Goal: Task Accomplishment & Management: Use online tool/utility

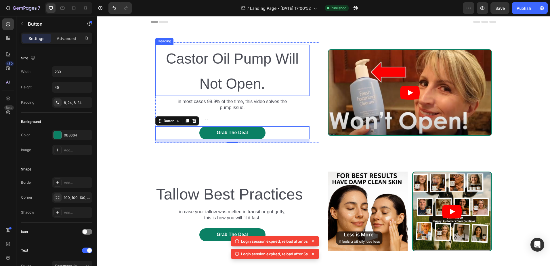
scroll to position [179, 0]
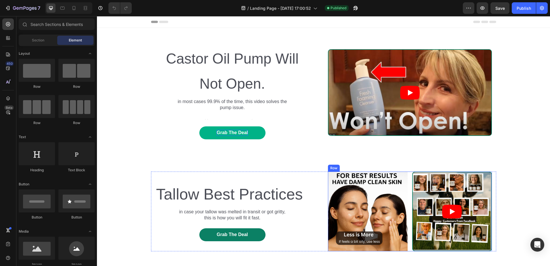
click at [229, 133] on div "Grab The Deal" at bounding box center [232, 133] width 31 height 6
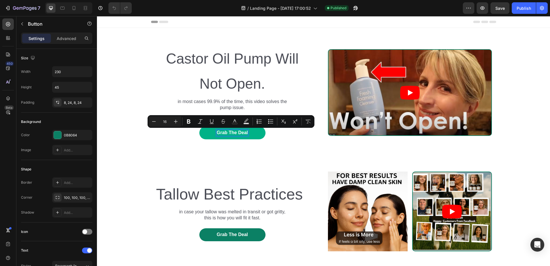
click at [229, 133] on p "Grab The Deal" at bounding box center [232, 133] width 31 height 6
drag, startPoint x: 235, startPoint y: 132, endPoint x: 227, endPoint y: 130, distance: 8.6
click at [227, 130] on p "Grab The Deal" at bounding box center [232, 133] width 31 height 6
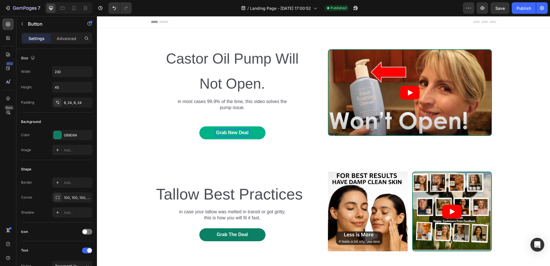
click at [245, 133] on p "Grab New Deal" at bounding box center [232, 133] width 33 height 6
click at [245, 132] on p "Grab New Deal" at bounding box center [232, 133] width 33 height 6
click at [199, 126] on button "Grab New Deal Su" at bounding box center [232, 132] width 66 height 13
click at [199, 126] on button "Grab New Deal Subscibe" at bounding box center [232, 132] width 66 height 13
click at [199, 126] on button "Grab New Deal Subscibe and" at bounding box center [232, 132] width 66 height 13
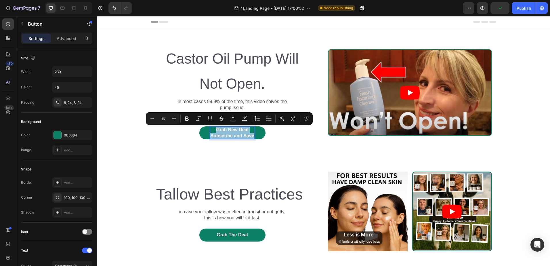
drag, startPoint x: 251, startPoint y: 135, endPoint x: 212, endPoint y: 132, distance: 38.4
click at [212, 132] on p "Grab New Deal Subscribe and Save" at bounding box center [232, 133] width 44 height 12
copy p "Grab New Deal Subscribe and Save"
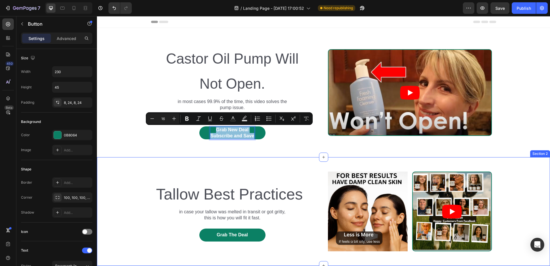
click at [107, 159] on div "Text Block Tallow Best Practices Heading in case your tallow was melted in tran…" at bounding box center [323, 211] width 453 height 109
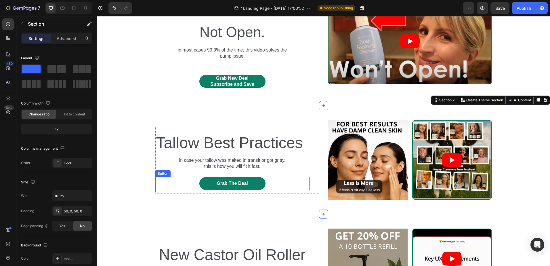
scroll to position [58, 0]
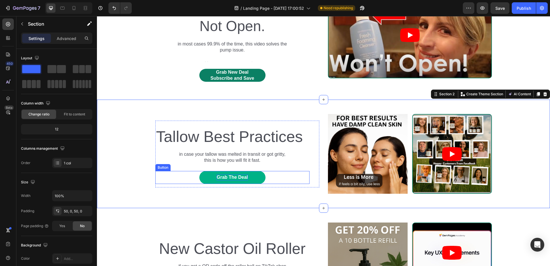
click at [237, 179] on div "Grab The Deal" at bounding box center [232, 177] width 31 height 6
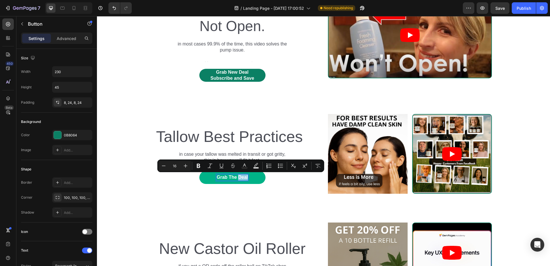
click at [240, 177] on p "Grab The Deal" at bounding box center [232, 177] width 31 height 6
click at [245, 178] on p "Grab The Deal" at bounding box center [232, 177] width 31 height 6
drag, startPoint x: 215, startPoint y: 177, endPoint x: 246, endPoint y: 179, distance: 30.9
click at [246, 179] on p "Grab The Deal" at bounding box center [232, 177] width 31 height 6
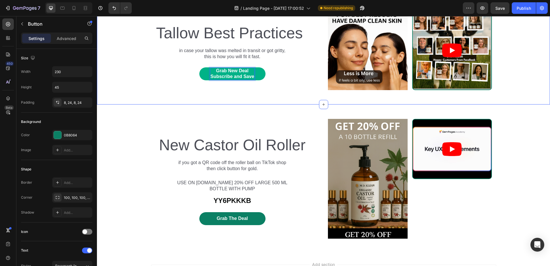
scroll to position [170, 0]
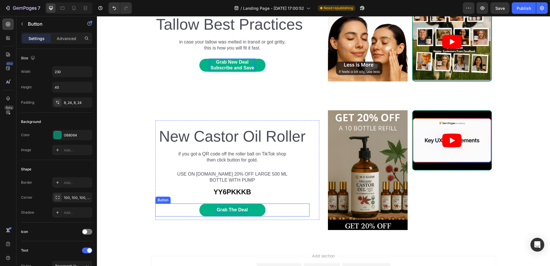
click at [234, 211] on div "Grab The Deal" at bounding box center [232, 210] width 31 height 6
click at [246, 210] on p "Grab The Deal" at bounding box center [232, 210] width 31 height 6
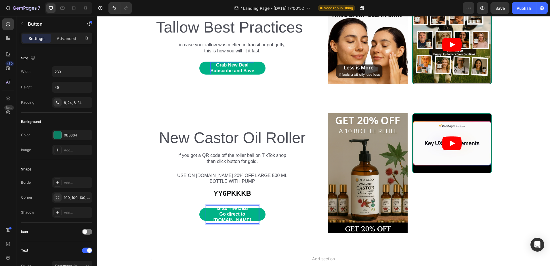
scroll to position [166, 0]
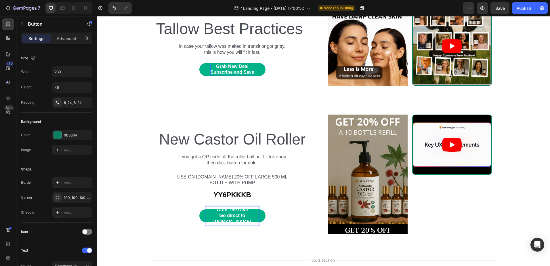
click at [210, 215] on p "Grab The Deal Go direct to [DOMAIN_NAME]" at bounding box center [232, 216] width 52 height 18
drag, startPoint x: 225, startPoint y: 216, endPoint x: 238, endPoint y: 213, distance: 13.8
click at [238, 213] on p "Grab The Deal Go direct to [DOMAIN_NAME]" at bounding box center [232, 216] width 52 height 18
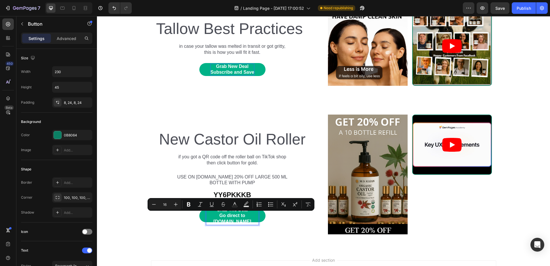
scroll to position [167, 0]
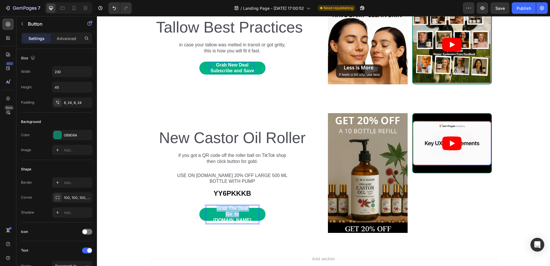
drag, startPoint x: 222, startPoint y: 215, endPoint x: 206, endPoint y: 212, distance: 16.4
click at [206, 212] on link "Grab The Deal Go to [DOMAIN_NAME]" at bounding box center [232, 214] width 66 height 13
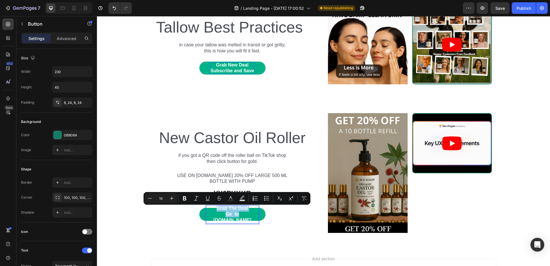
scroll to position [170, 0]
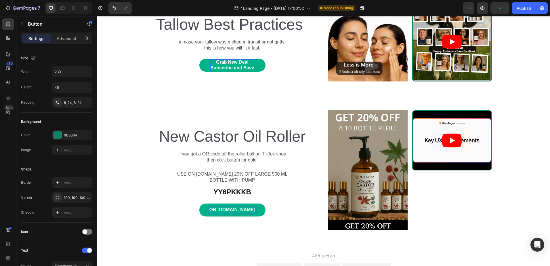
click at [221, 207] on p "ON [DOMAIN_NAME]" at bounding box center [233, 210] width 46 height 6
click at [212, 210] on p "ON [DOMAIN_NAME]" at bounding box center [233, 210] width 46 height 6
click at [205, 204] on link "ON [DOMAIN_NAME]" at bounding box center [232, 210] width 66 height 13
click at [220, 208] on p "ON [DOMAIN_NAME]" at bounding box center [233, 210] width 46 height 6
click at [217, 210] on p "ON [DOMAIN_NAME]" at bounding box center [233, 210] width 46 height 6
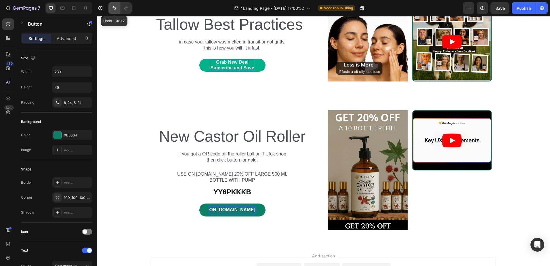
click at [113, 6] on icon "Undo/Redo" at bounding box center [114, 8] width 6 height 6
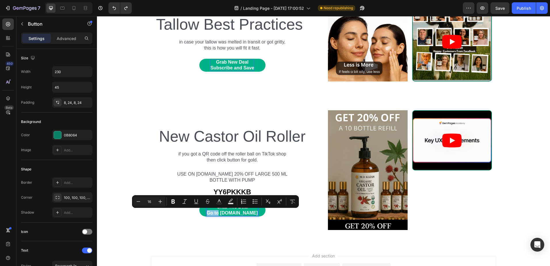
drag, startPoint x: 222, startPoint y: 212, endPoint x: 211, endPoint y: 212, distance: 10.9
click at [211, 212] on p "Grab The Deal Go to [DOMAIN_NAME]" at bounding box center [232, 210] width 51 height 12
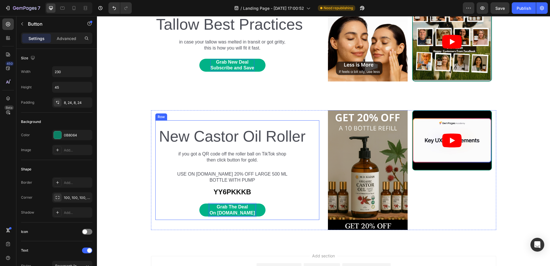
click at [280, 217] on div "Grab The Deal On [DOMAIN_NAME] Button 12" at bounding box center [232, 212] width 154 height 16
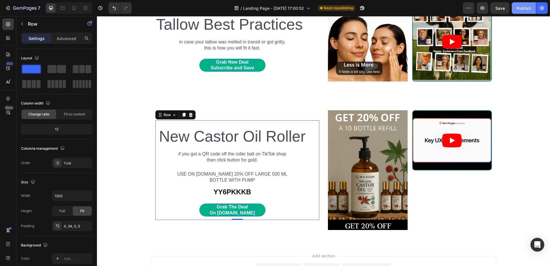
click at [523, 8] on div "Publish" at bounding box center [524, 8] width 14 height 6
click at [254, 190] on p "YY6PKKKB" at bounding box center [232, 192] width 111 height 7
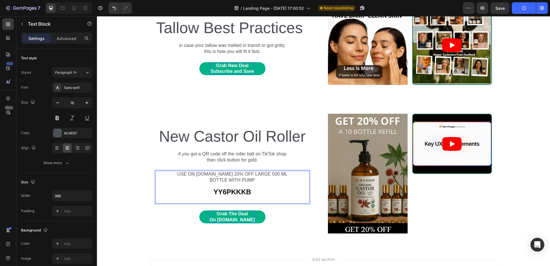
scroll to position [163, 0]
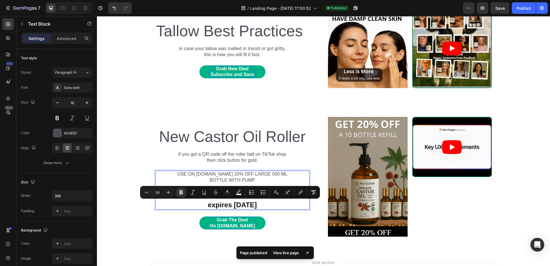
drag, startPoint x: 279, startPoint y: 204, endPoint x: 183, endPoint y: 207, distance: 95.9
click at [183, 207] on p "expires [DATE]" at bounding box center [232, 205] width 111 height 7
click at [148, 194] on icon "Editor contextual toolbar" at bounding box center [147, 192] width 6 height 6
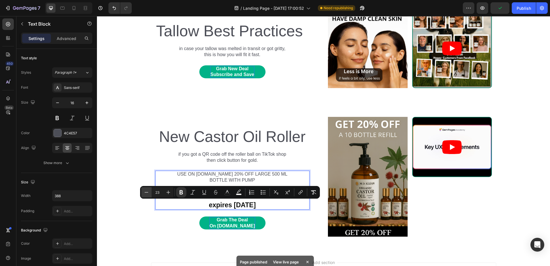
click at [148, 194] on icon "Editor contextual toolbar" at bounding box center [147, 192] width 6 height 6
type input "19"
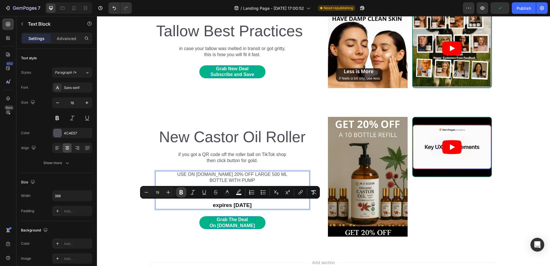
click at [183, 194] on icon "Editor contextual toolbar" at bounding box center [181, 192] width 6 height 6
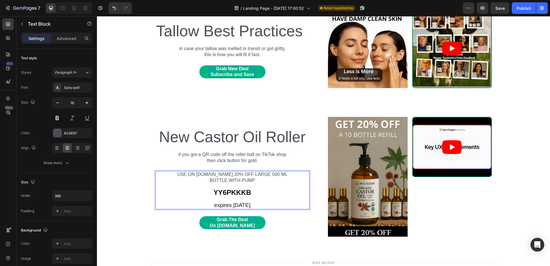
click at [224, 202] on span "expires [DATE]" at bounding box center [232, 205] width 36 height 6
drag, startPoint x: 255, startPoint y: 181, endPoint x: 179, endPoint y: 175, distance: 76.8
click at [179, 175] on p "USE ON [DOMAIN_NAME] 20% OFF LARGE 500 ML BOTTLE WITH PUMP" at bounding box center [232, 178] width 111 height 12
click at [205, 175] on p "USE ON [DOMAIN_NAME] 20% OFF LARGE 500 ML BOTTLE WITH PUMP" at bounding box center [232, 178] width 111 height 12
click at [234, 183] on p "USE ON [DOMAIN_NAME] 20% OFF LARGE 500 ML BOTTLE WITH PUMP" at bounding box center [232, 178] width 111 height 12
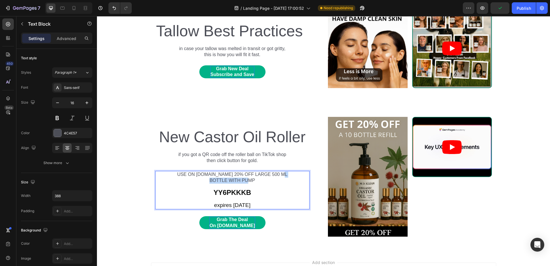
drag, startPoint x: 255, startPoint y: 179, endPoint x: 209, endPoint y: 178, distance: 46.1
click at [209, 178] on p "USE ON [DOMAIN_NAME] 20% OFF LARGE 500 ML BOTTLE WITH PUMP" at bounding box center [232, 178] width 111 height 12
click at [231, 177] on p "USE ON [DOMAIN_NAME] 20% OFF LARGE 500 ML BOTTLE WITH PUMP" at bounding box center [232, 178] width 111 height 12
